Goal: Information Seeking & Learning: Check status

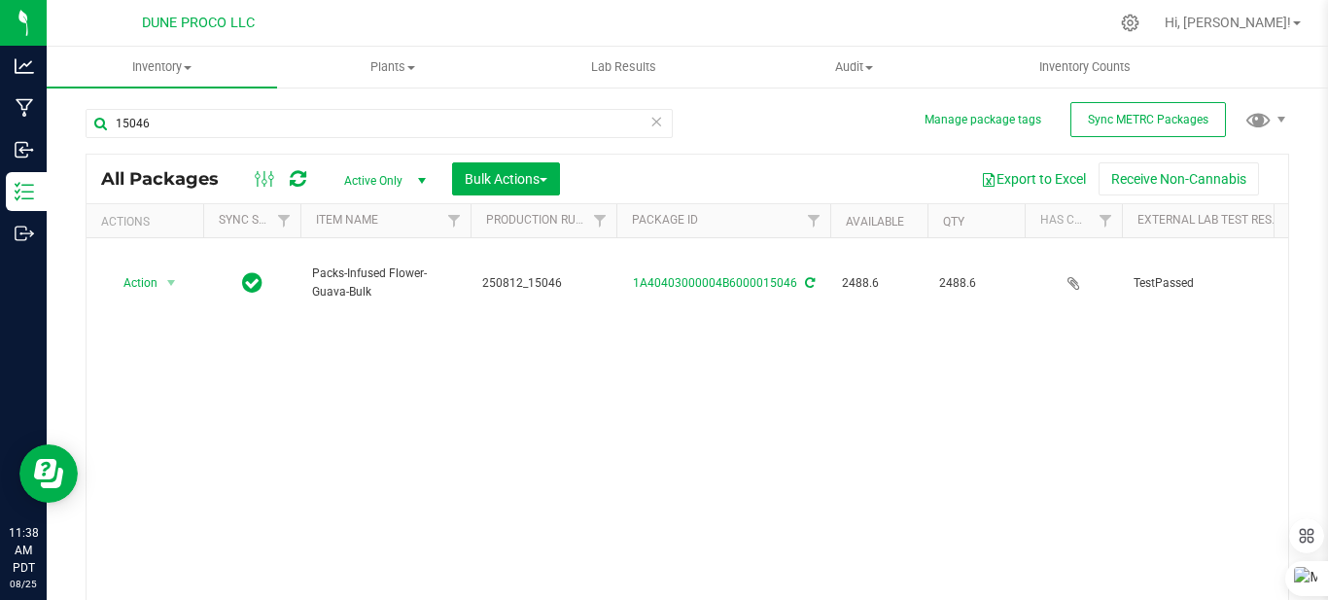
click at [650, 128] on icon at bounding box center [657, 120] width 14 height 23
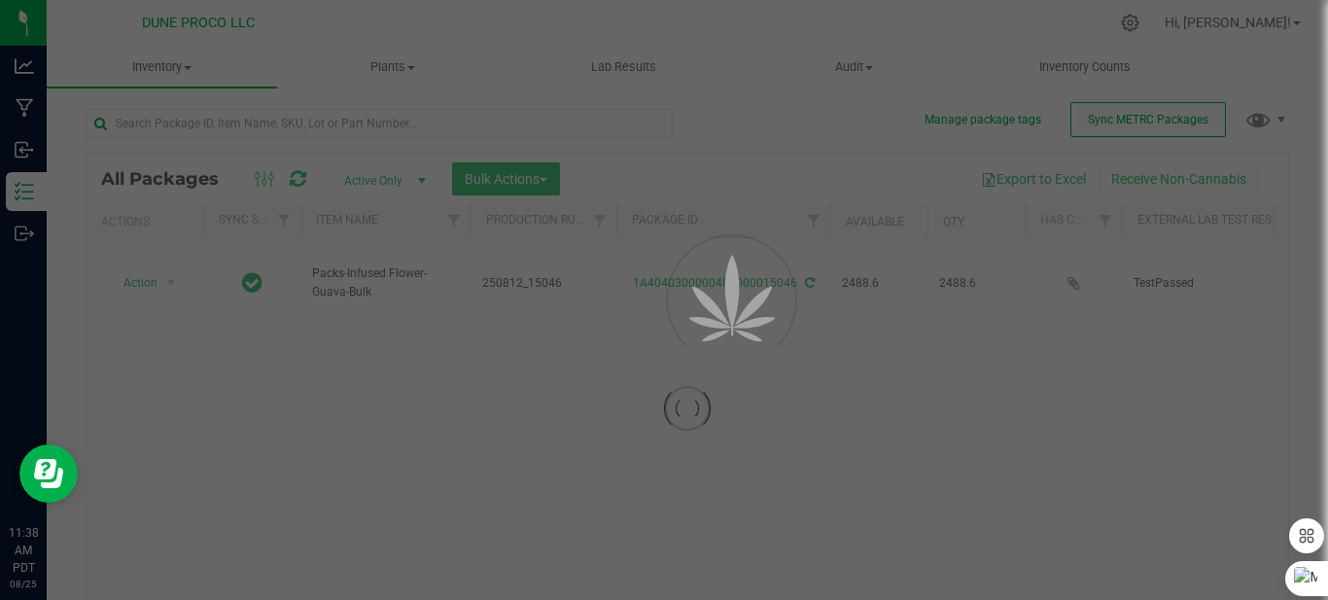
click at [647, 128] on div at bounding box center [664, 300] width 1328 height 600
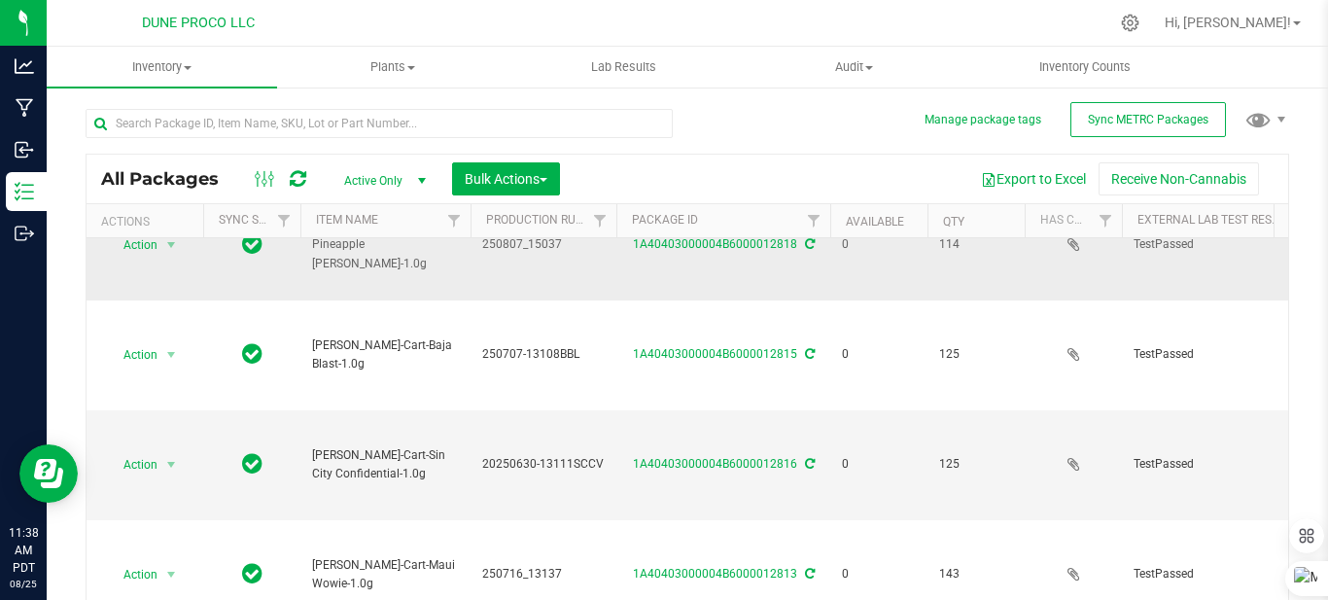
scroll to position [97, 0]
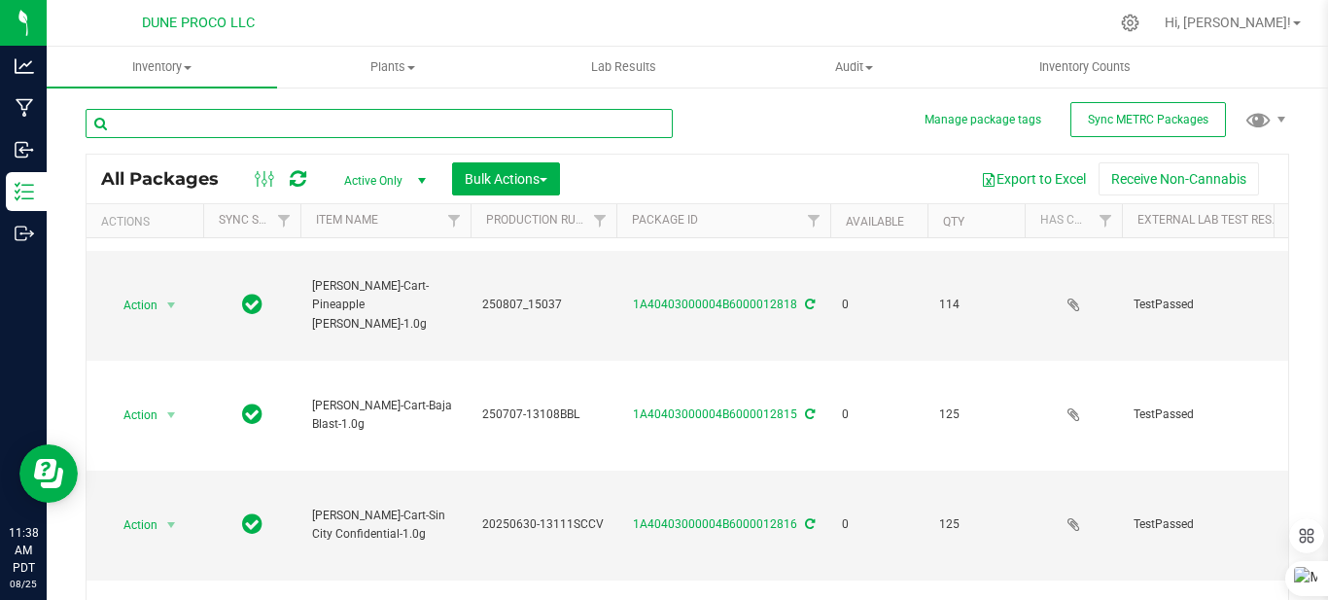
click at [376, 123] on input "text" at bounding box center [379, 123] width 587 height 29
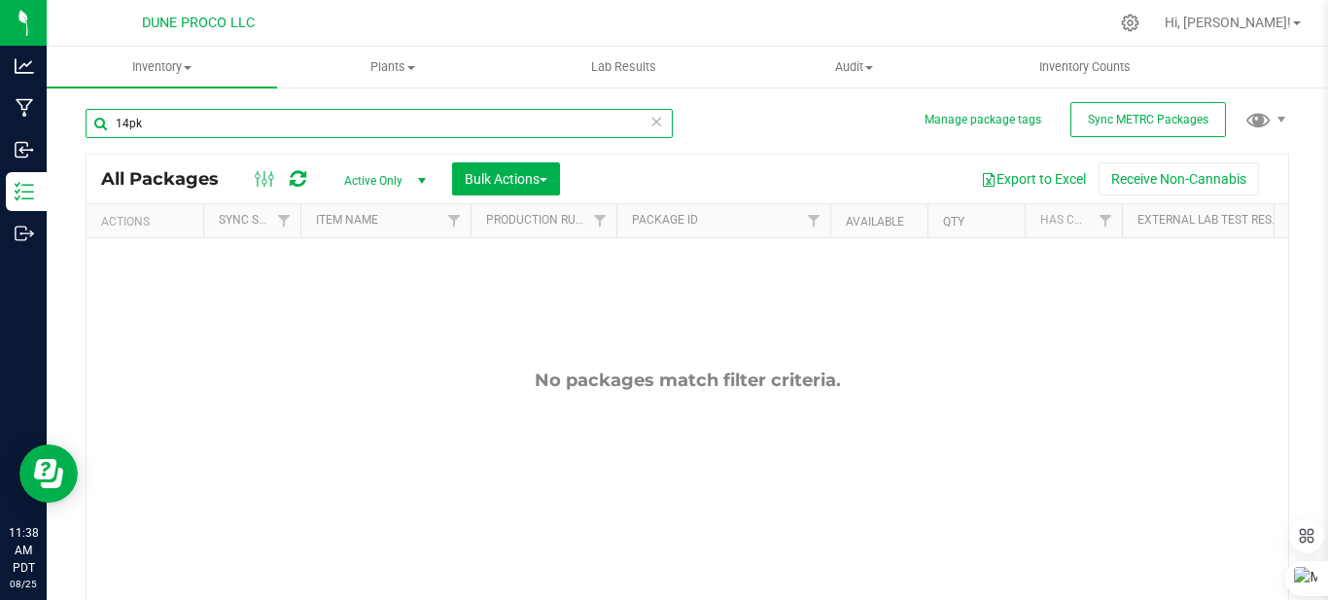
type input "14pk"
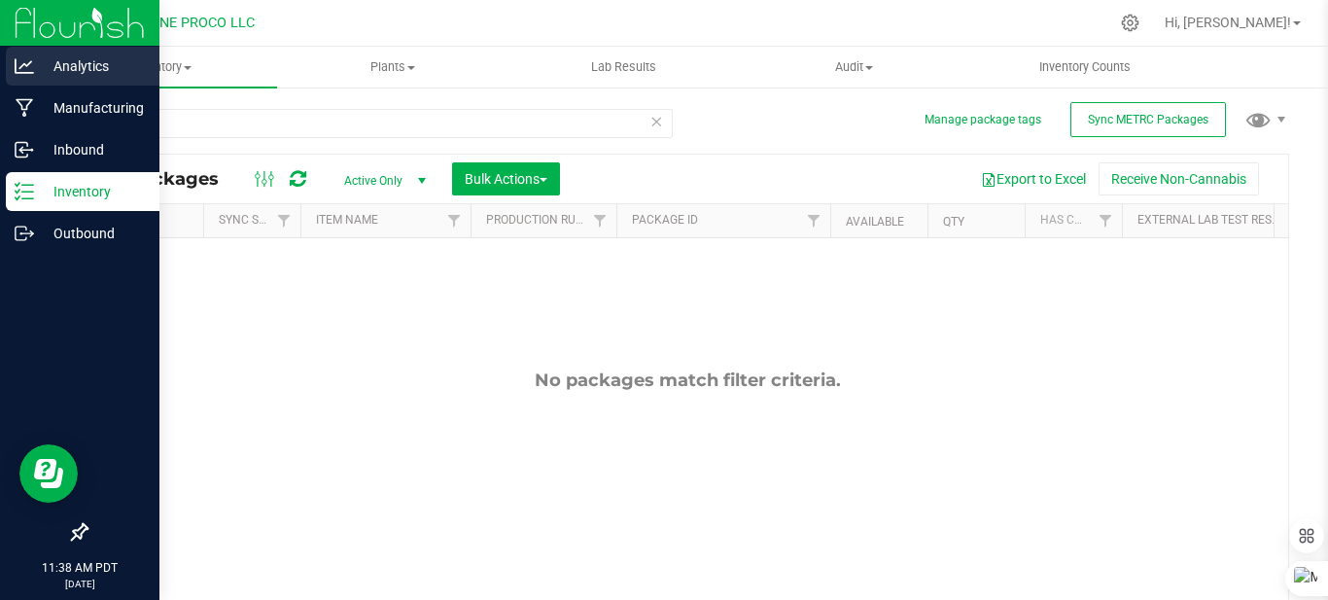
click at [25, 59] on icon at bounding box center [24, 65] width 19 height 19
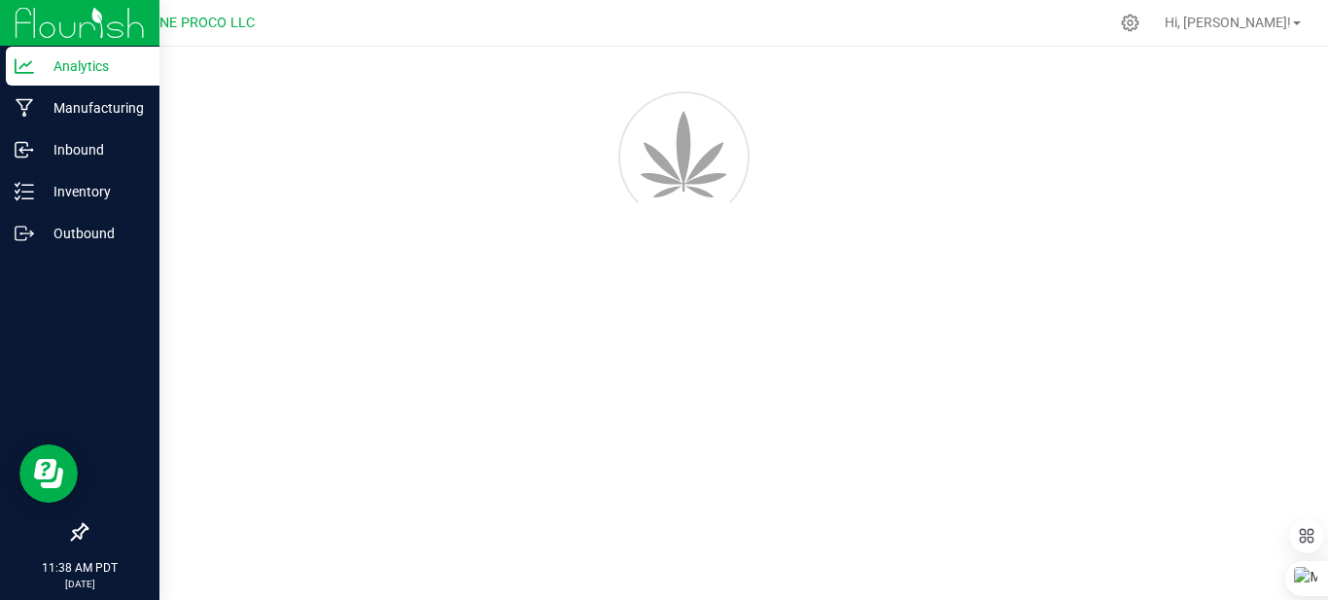
click at [78, 68] on p "Analytics" at bounding box center [92, 65] width 117 height 23
click at [78, 69] on p "Analytics" at bounding box center [92, 65] width 117 height 23
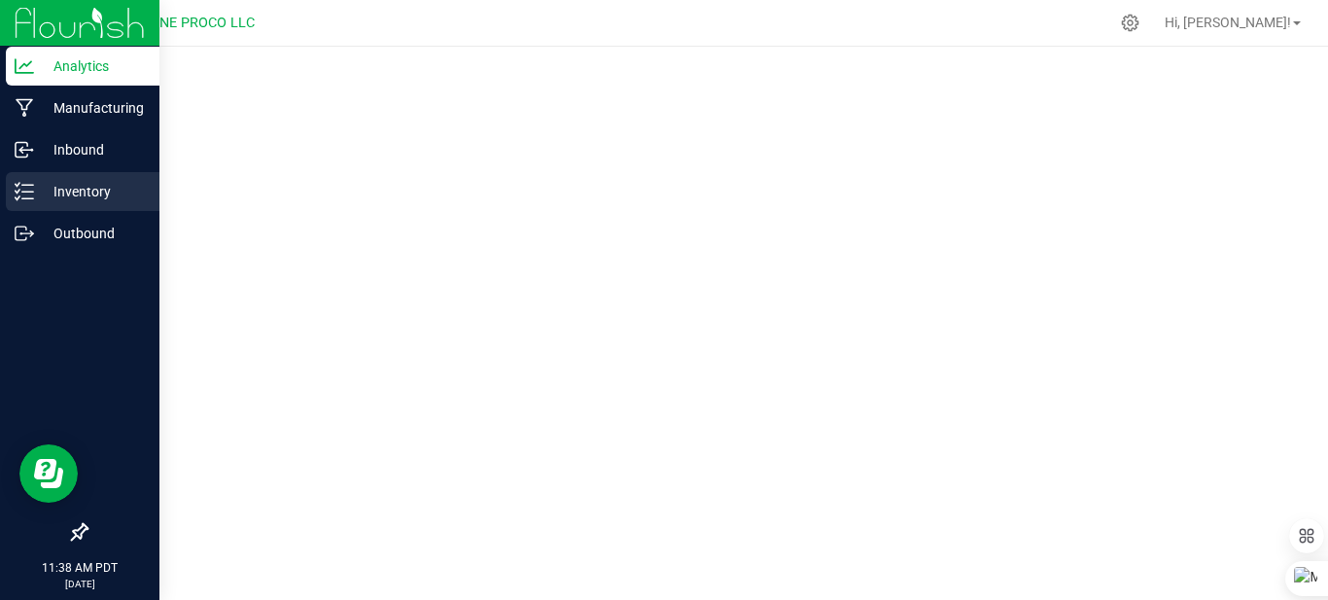
click at [102, 187] on p "Inventory" at bounding box center [92, 191] width 117 height 23
click at [101, 187] on p "Inventory" at bounding box center [92, 191] width 117 height 23
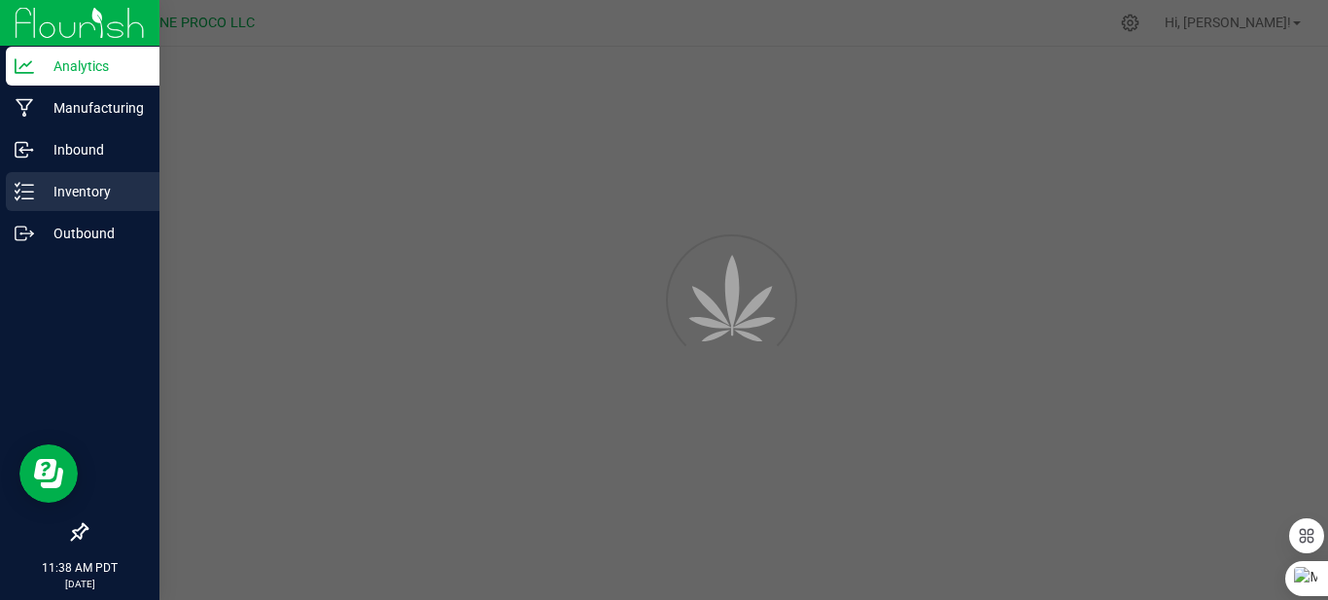
click at [102, 186] on p "Inventory" at bounding box center [92, 191] width 117 height 23
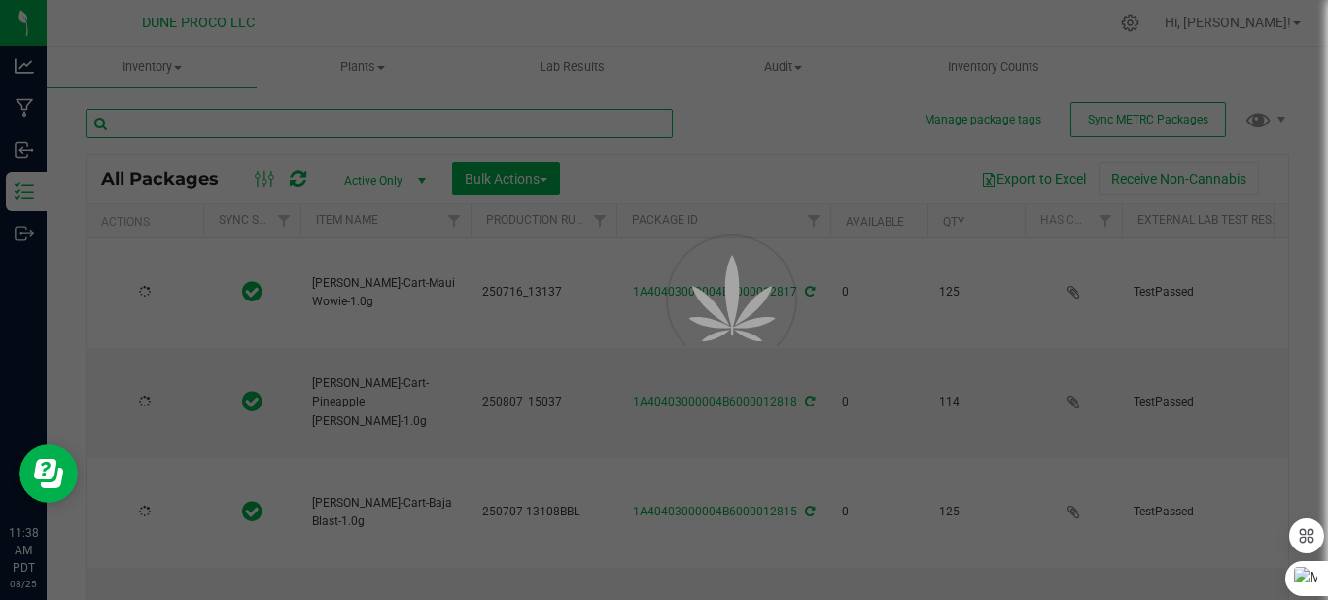
drag, startPoint x: 319, startPoint y: 145, endPoint x: 393, endPoint y: 125, distance: 76.4
click at [393, 125] on input "text" at bounding box center [379, 123] width 587 height 29
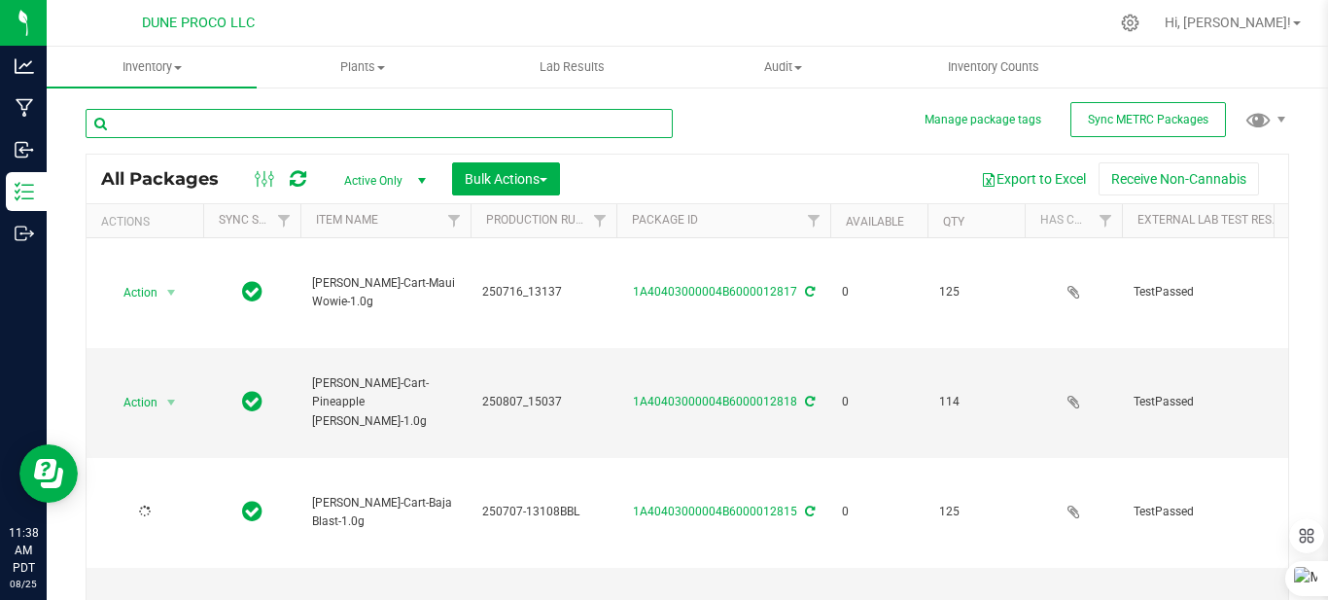
click at [392, 125] on input "text" at bounding box center [379, 123] width 587 height 29
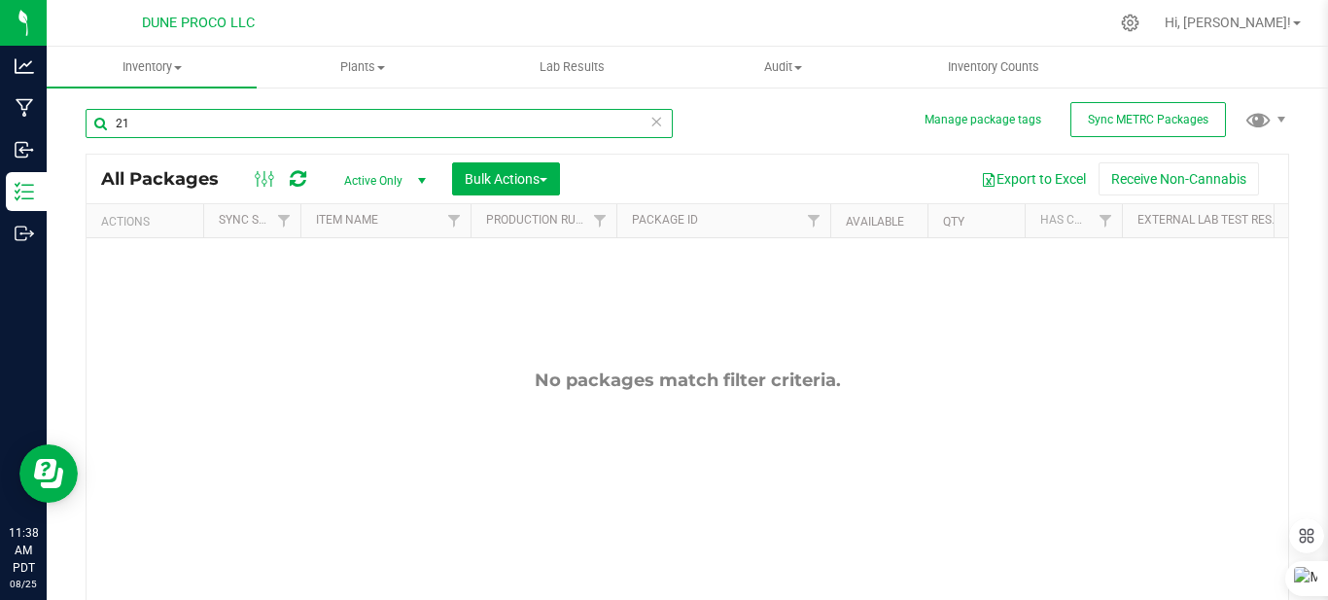
type input "2"
type input "1"
type input "1g"
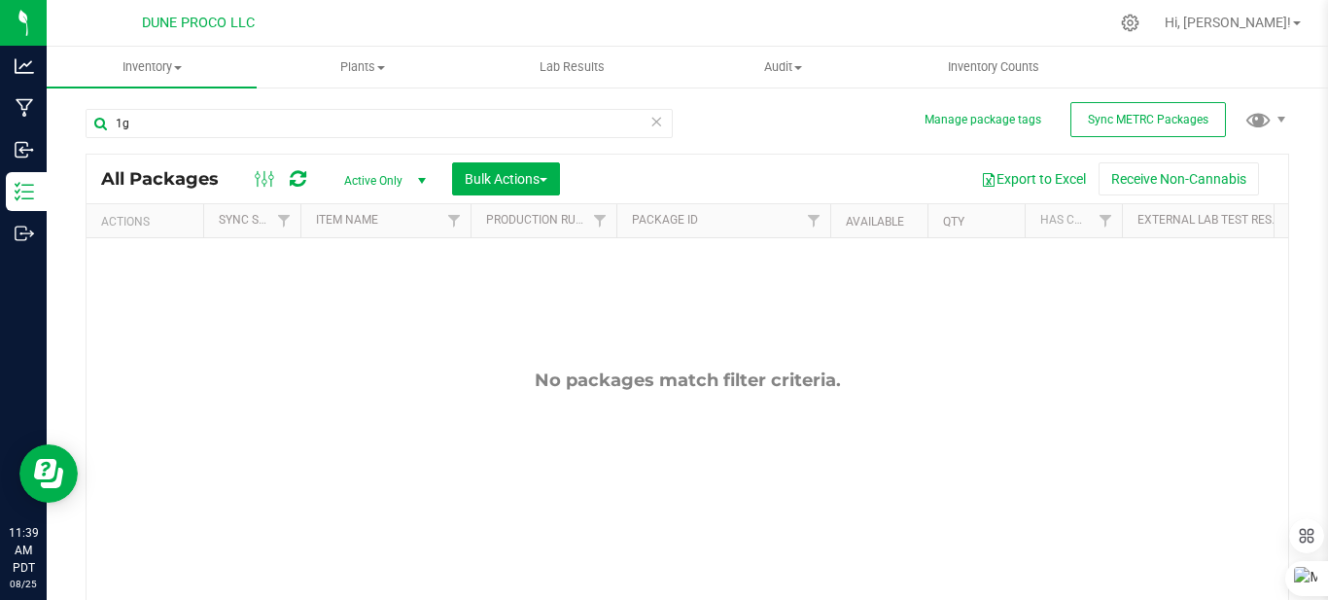
click at [650, 124] on icon at bounding box center [657, 120] width 14 height 23
